Goal: Information Seeking & Learning: Learn about a topic

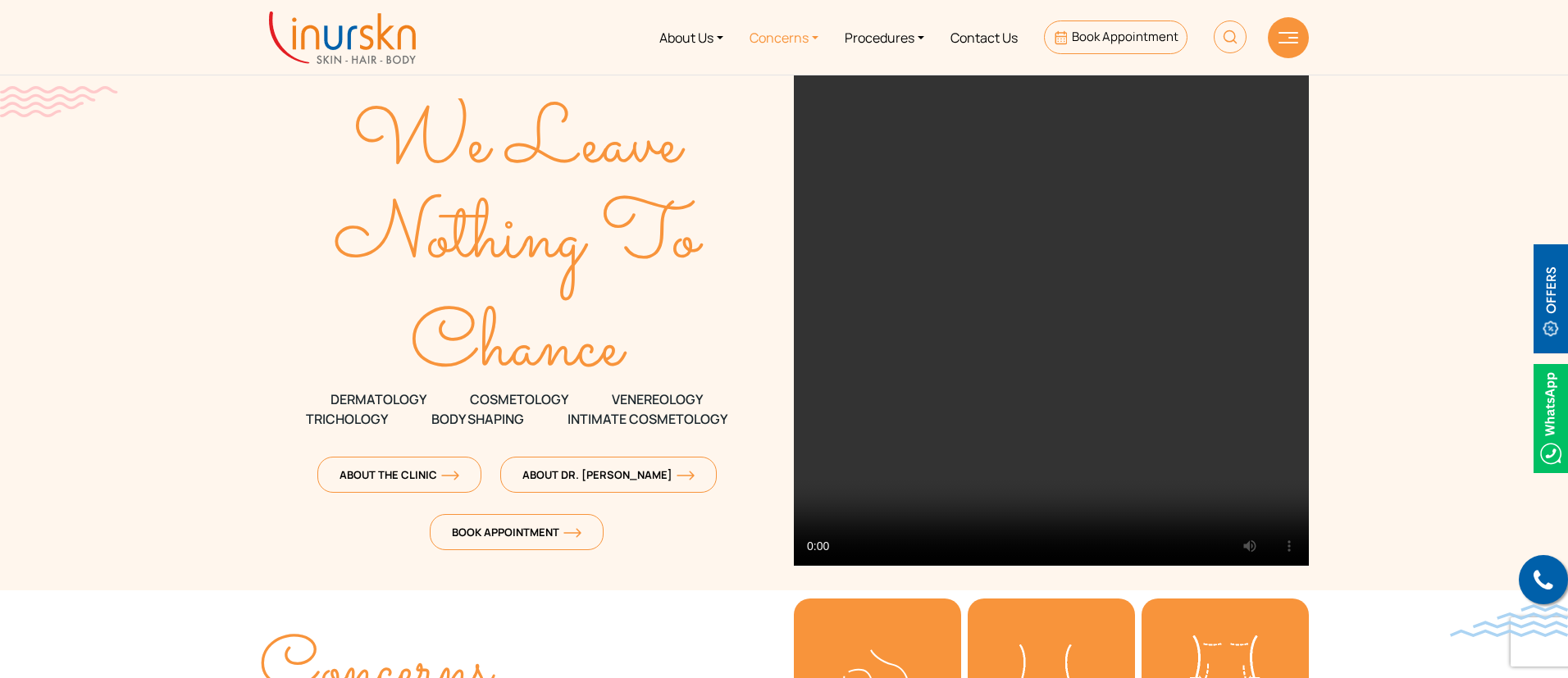
click at [796, 33] on link "Concerns" at bounding box center [784, 36] width 95 height 61
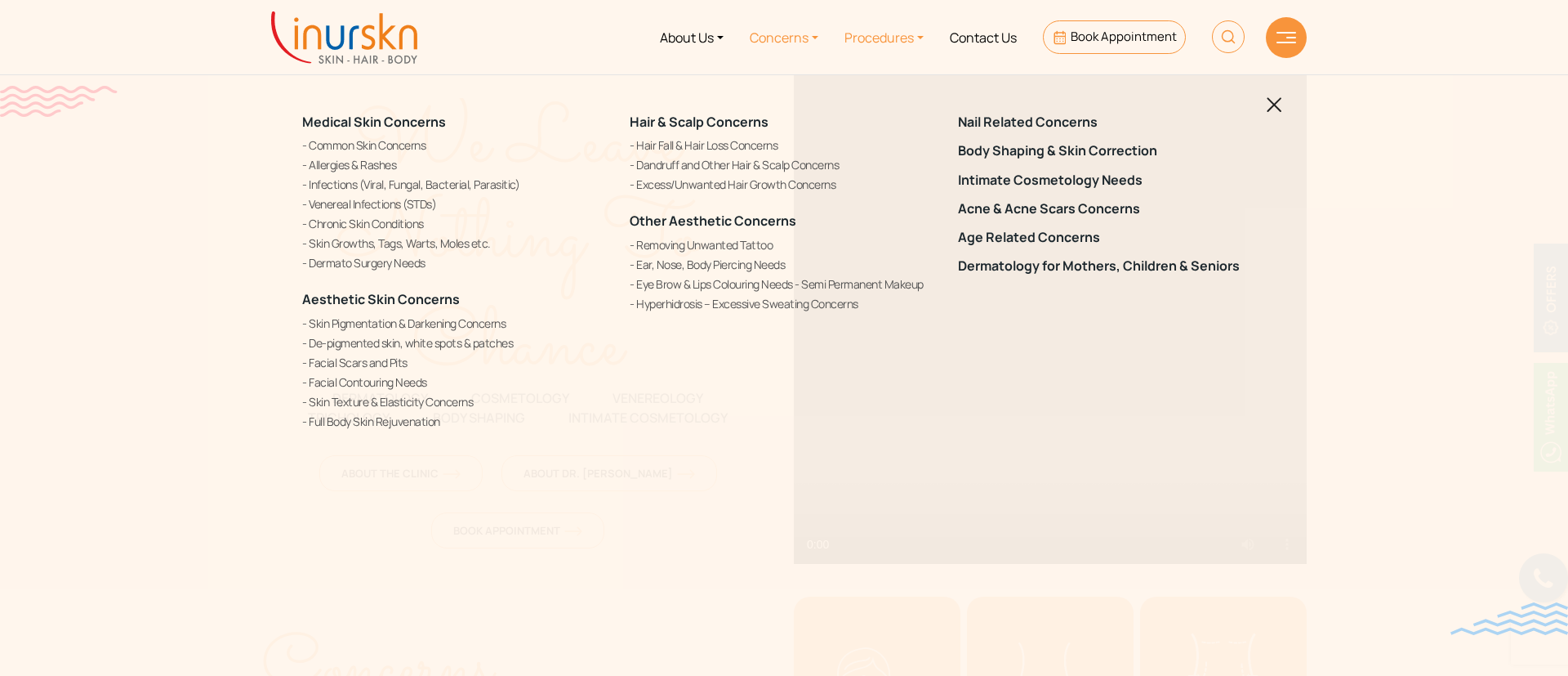
click at [901, 35] on link "Procedures" at bounding box center [884, 36] width 105 height 61
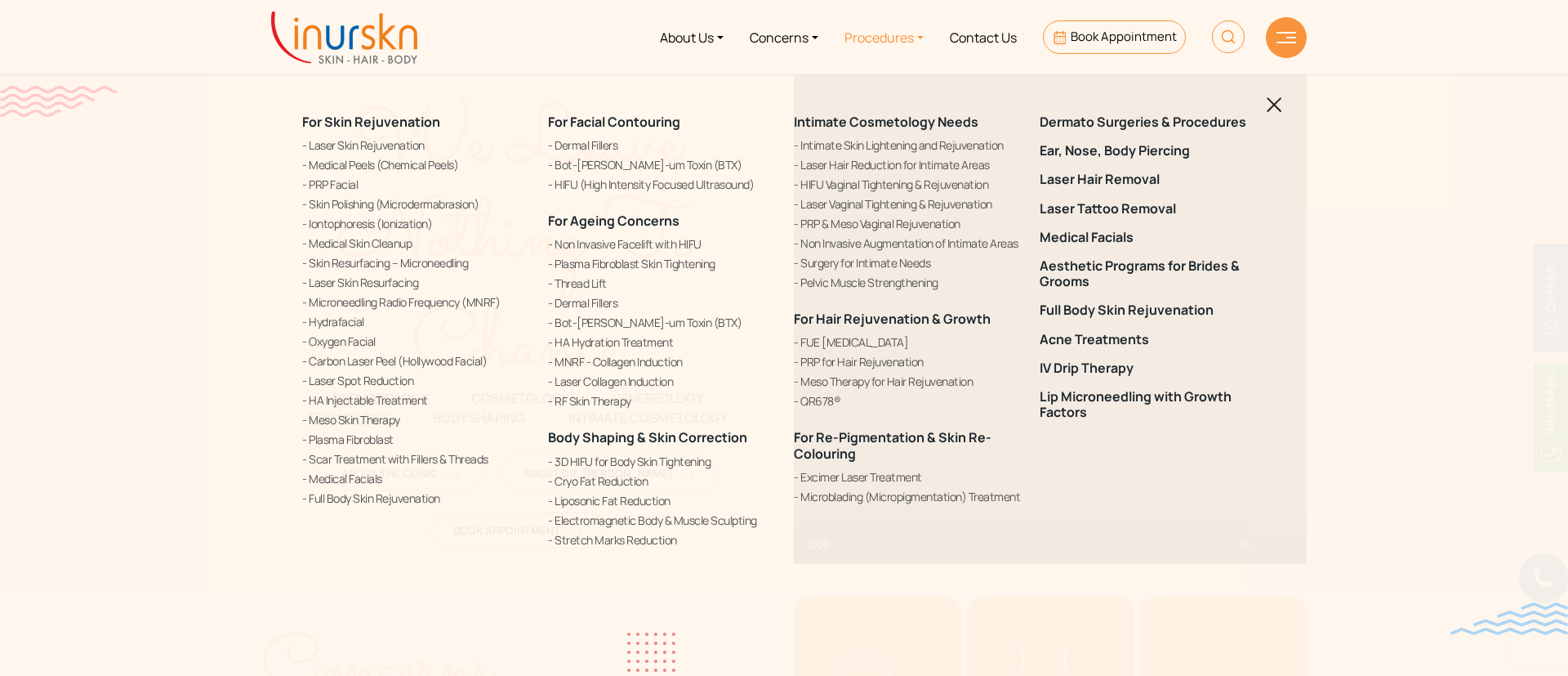
drag, startPoint x: 1452, startPoint y: 234, endPoint x: 1318, endPoint y: 193, distance: 140.1
click at [1452, 234] on div "For Skin Rejuvenation Laser Skin Rejuvenation Medical Peels (Chemical Peels) PR…" at bounding box center [784, 338] width 1568 height 676
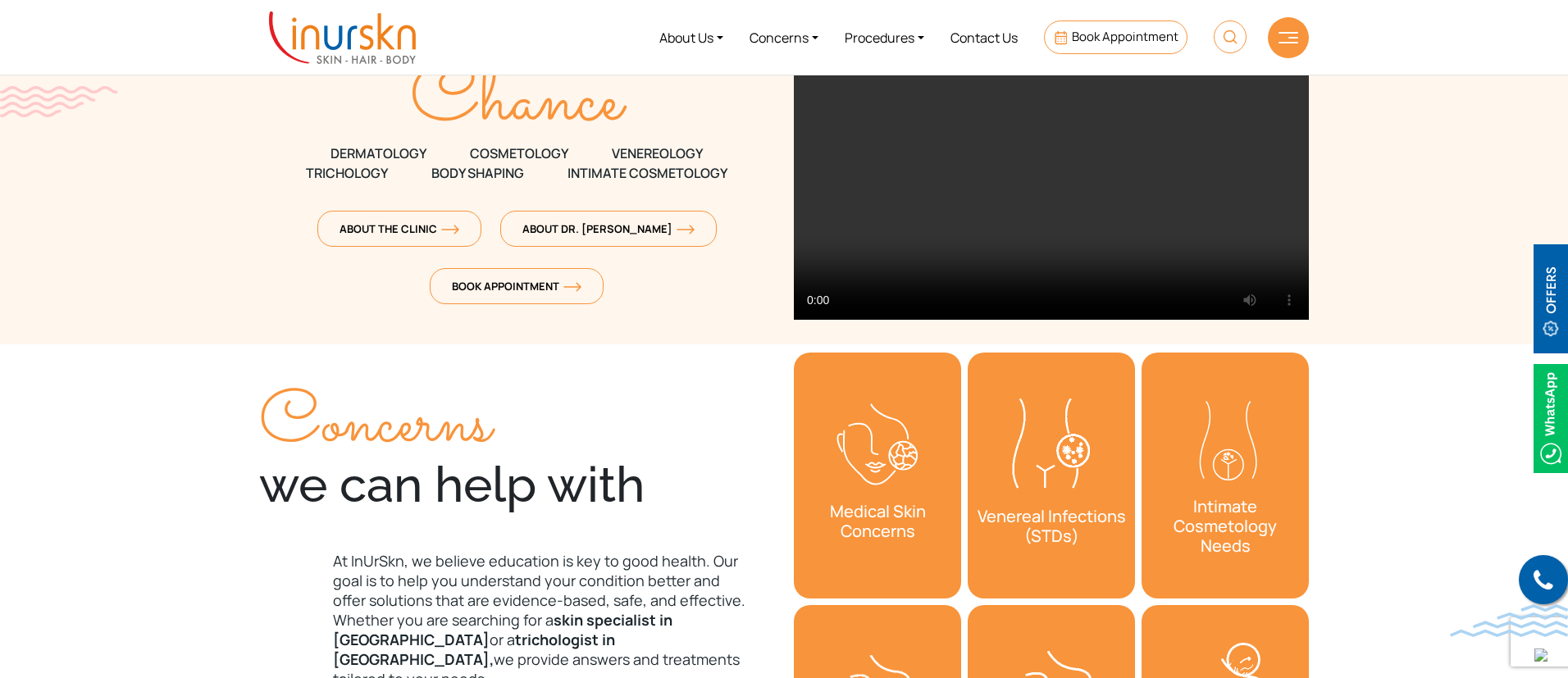
scroll to position [123, 0]
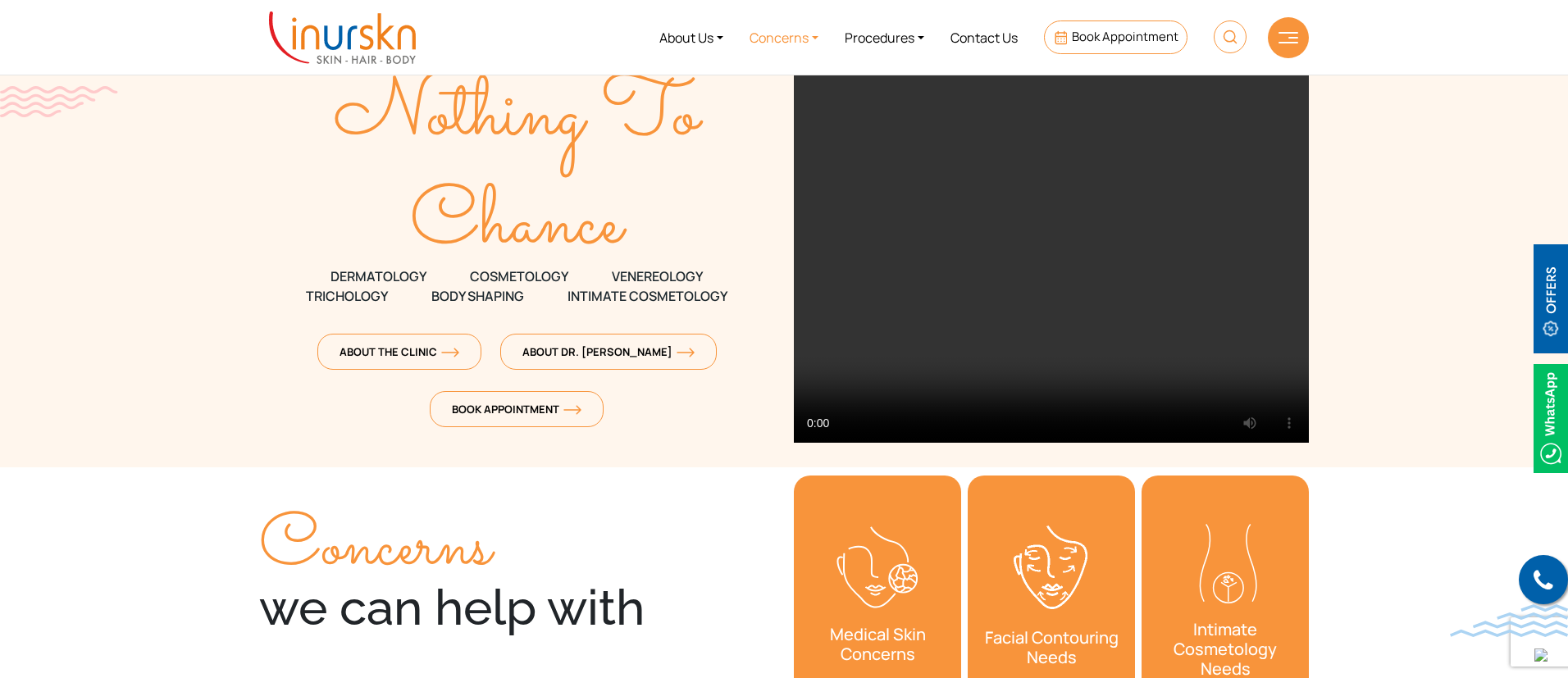
click at [789, 39] on link "Concerns" at bounding box center [784, 36] width 95 height 61
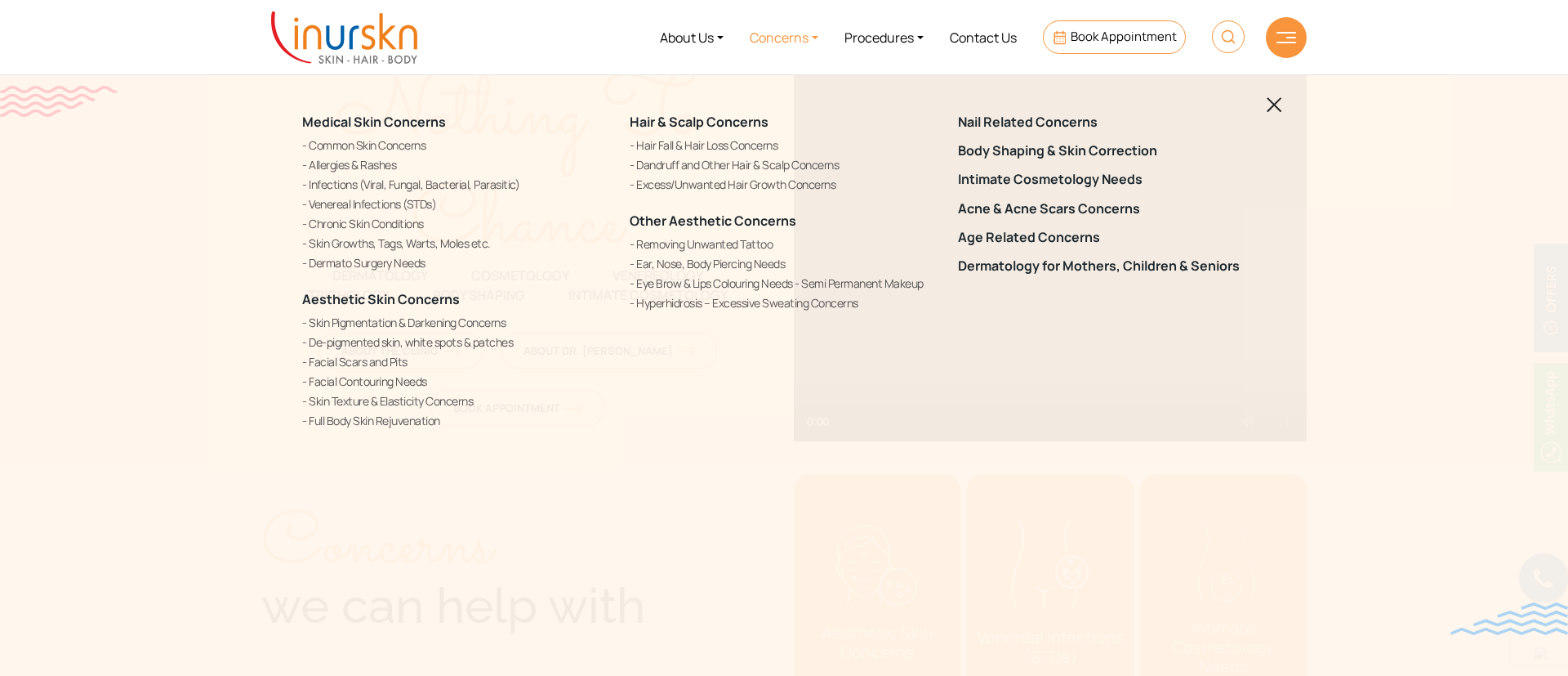
click at [1380, 254] on div "Medical Skin Concerns Common Skin Concerns [MEDICAL_DATA] & Rashes Infections (…" at bounding box center [784, 338] width 1568 height 676
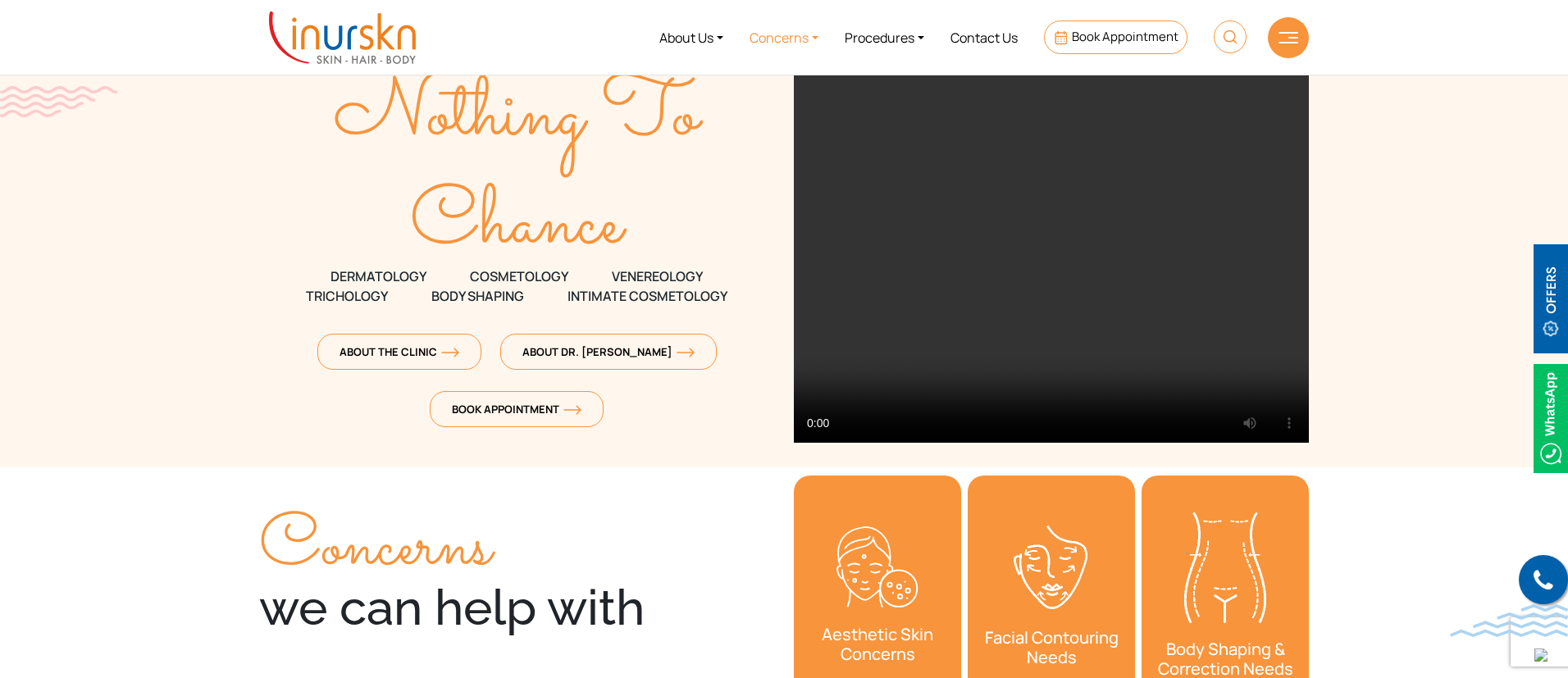
click at [789, 41] on link "Concerns" at bounding box center [784, 36] width 95 height 61
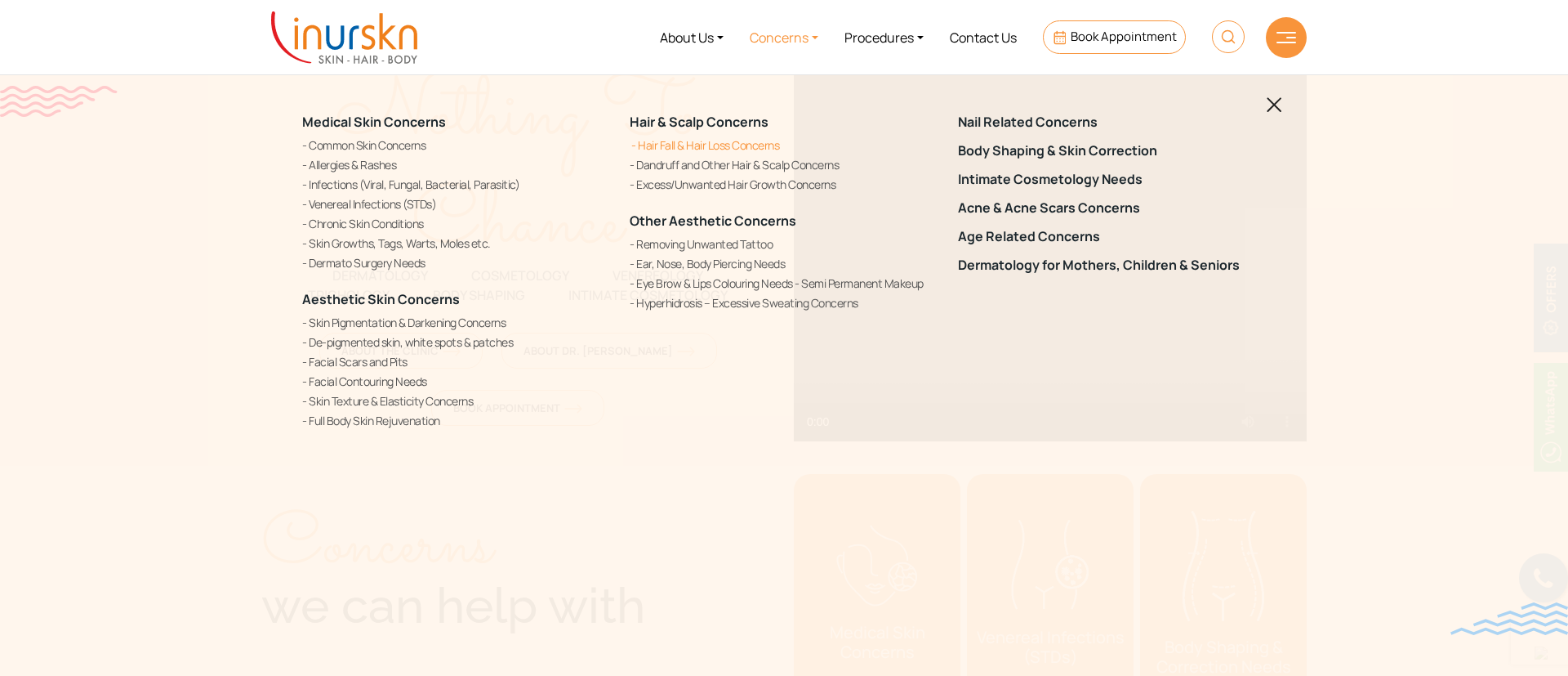
click at [711, 138] on link "Hair Fall & Hair Loss Concerns" at bounding box center [784, 144] width 308 height 17
